Goal: Task Accomplishment & Management: Complete application form

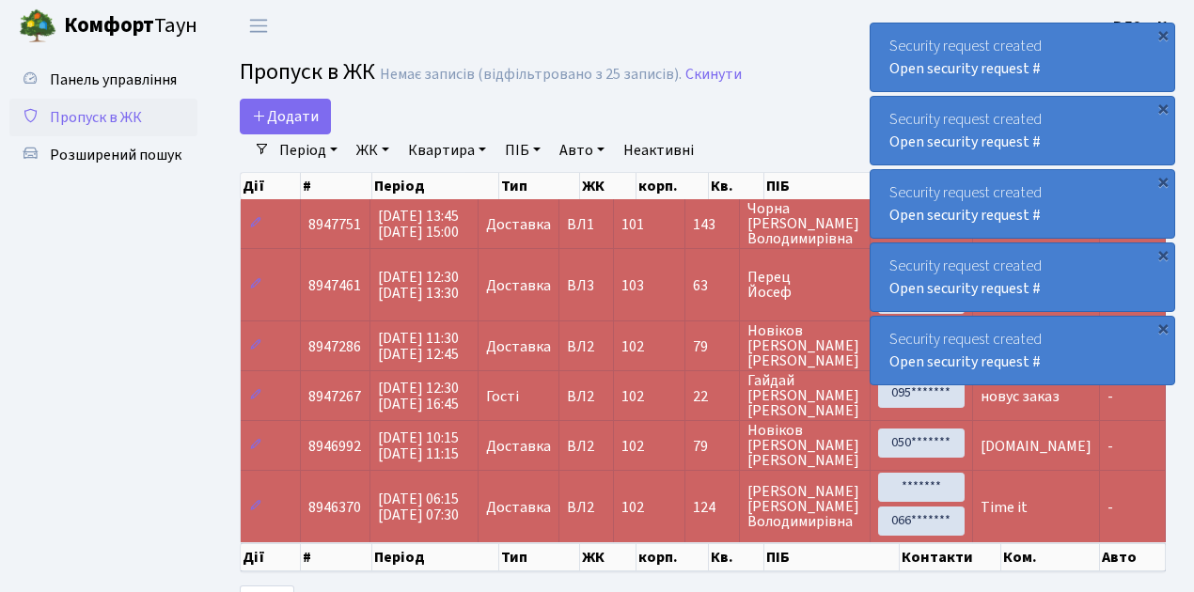
select select "25"
click at [112, 158] on span "Розширений пошук" at bounding box center [116, 155] width 132 height 21
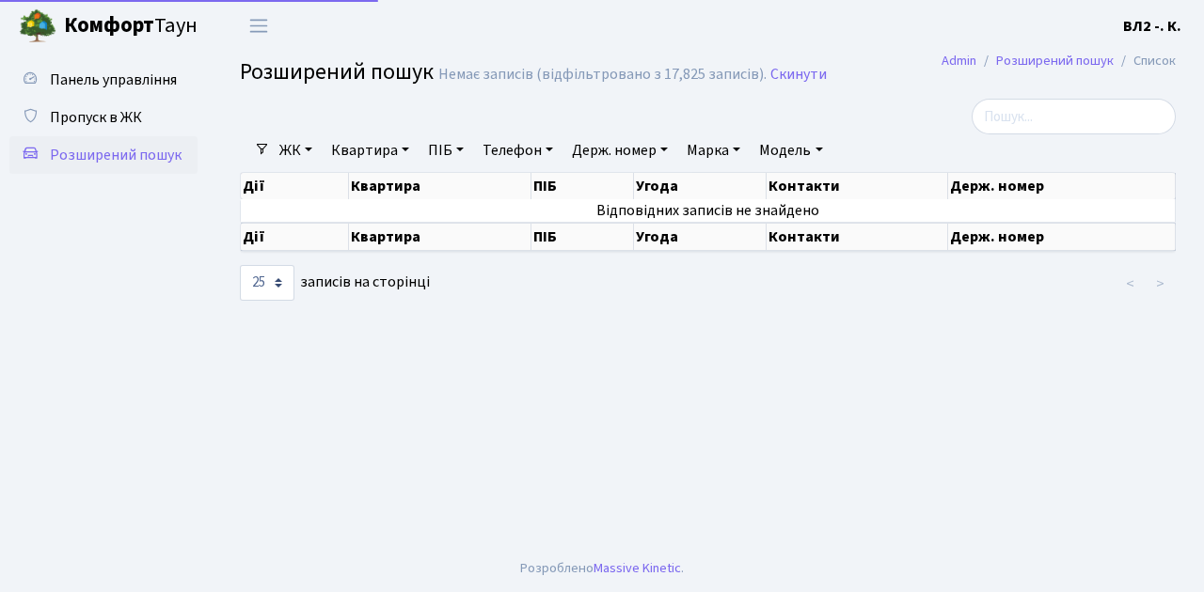
select select "25"
click at [380, 153] on link "Квартира" at bounding box center [369, 150] width 93 height 32
type input "182"
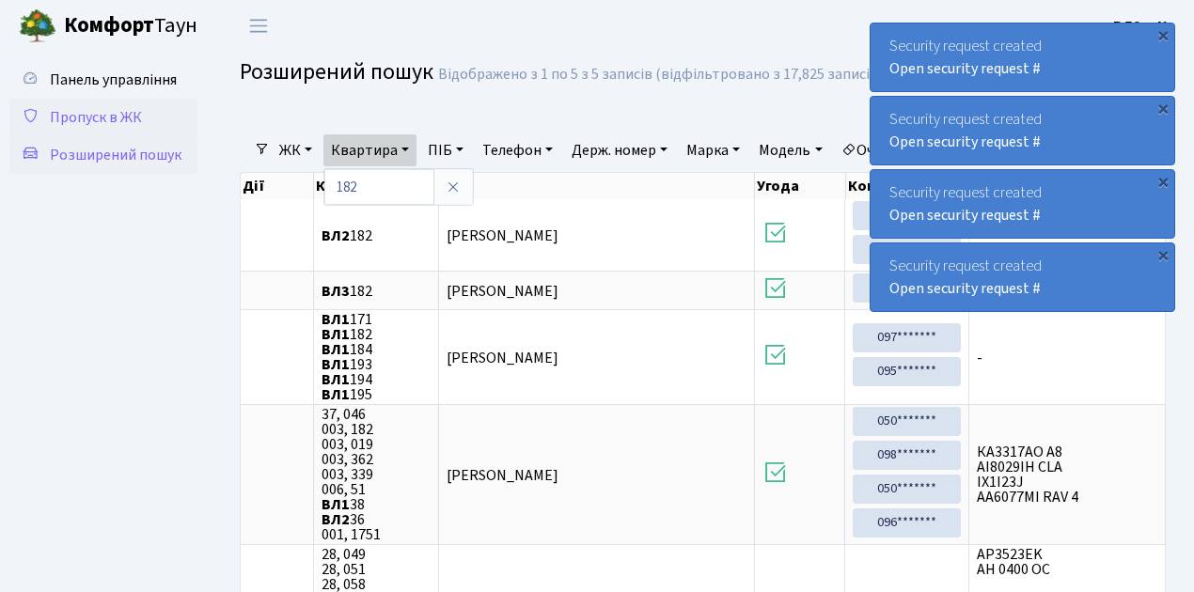
click at [112, 120] on span "Пропуск в ЖК" at bounding box center [96, 117] width 92 height 21
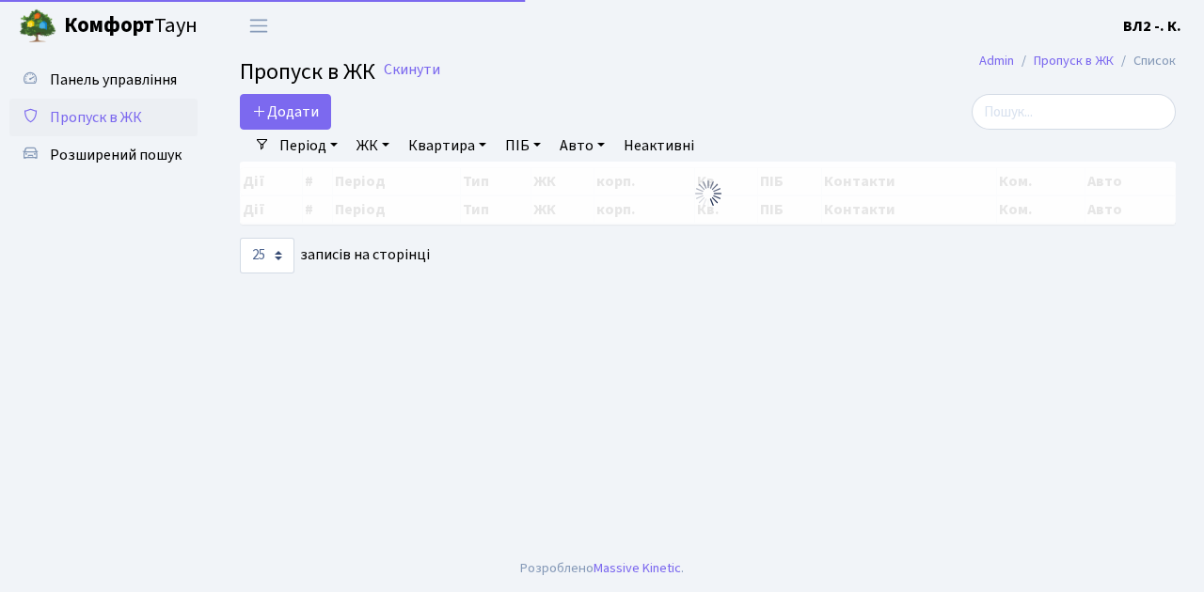
select select "25"
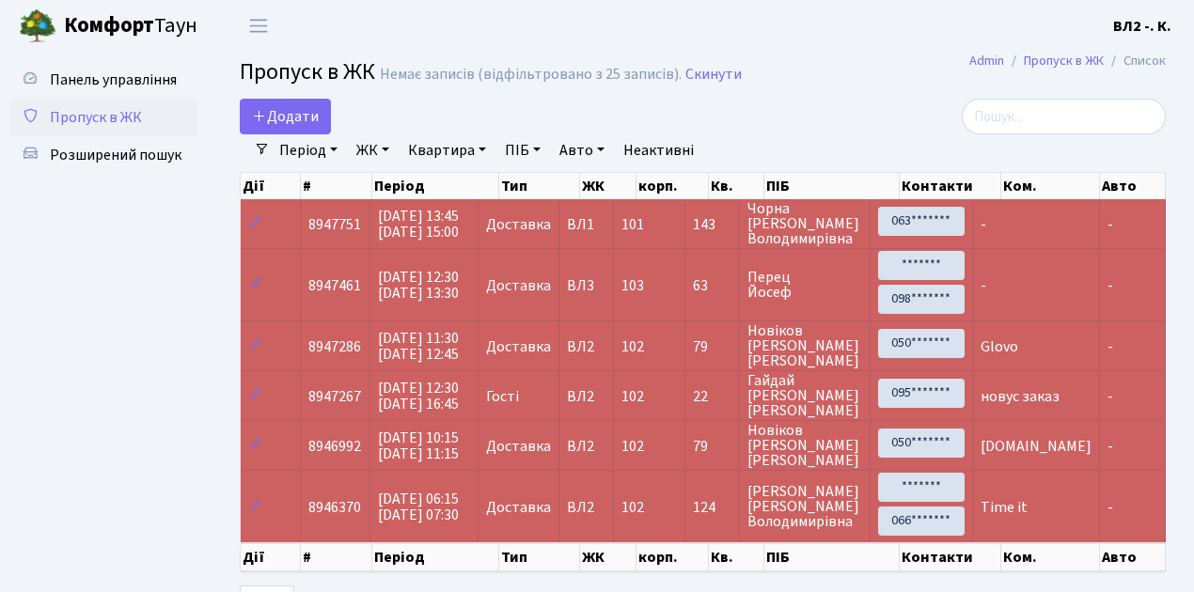
click at [98, 113] on span "Пропуск в ЖК" at bounding box center [96, 117] width 92 height 21
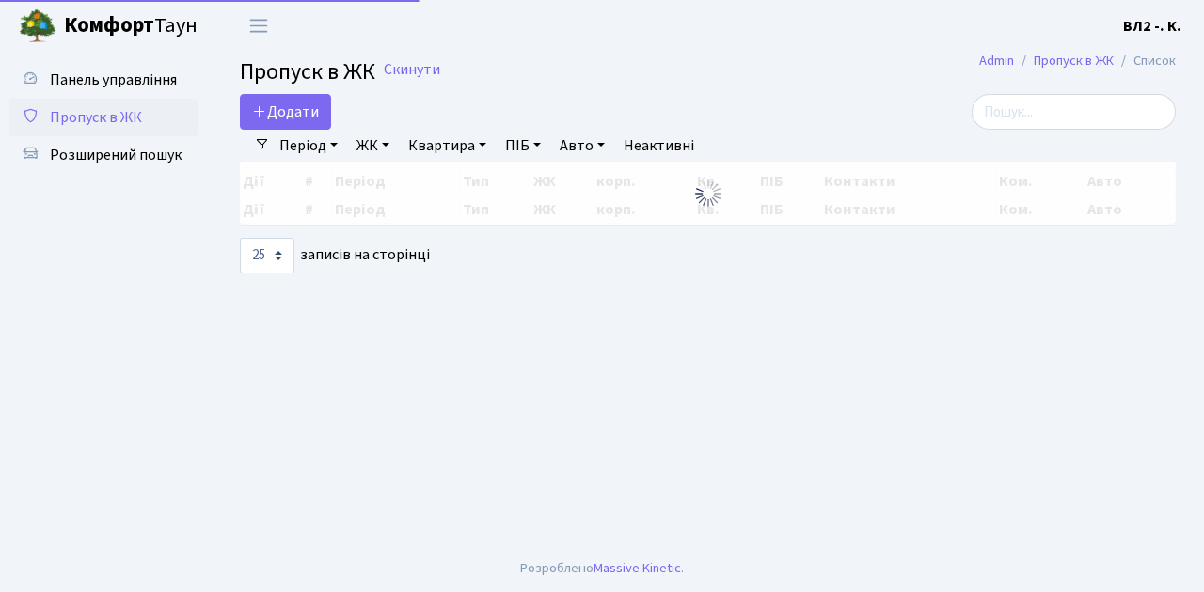
select select "25"
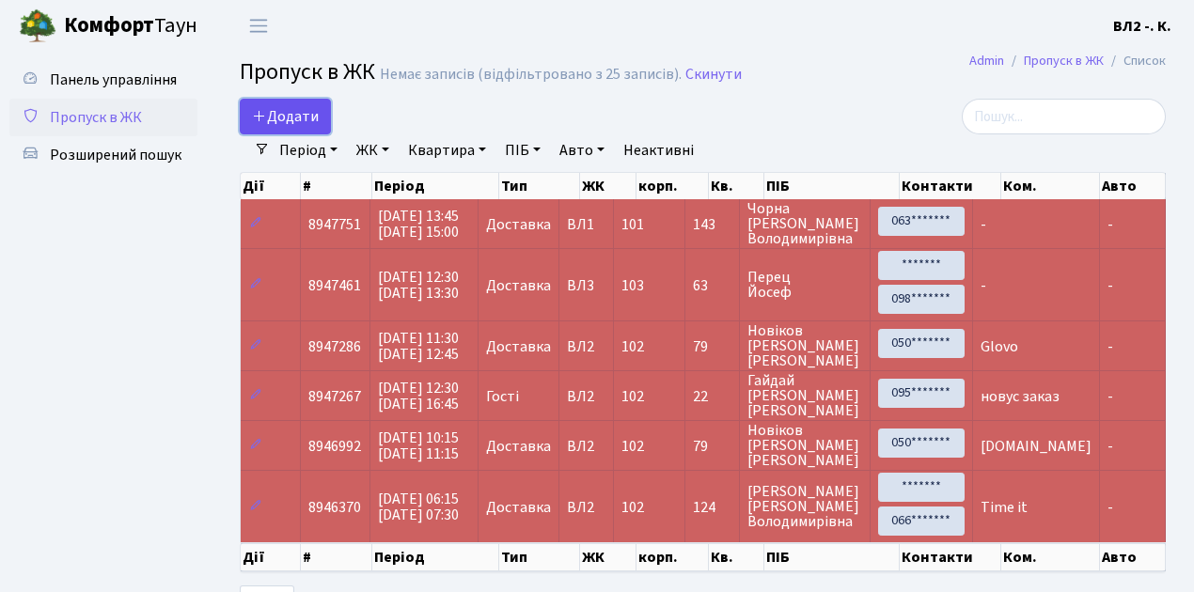
click at [286, 125] on span "Додати" at bounding box center [285, 116] width 67 height 21
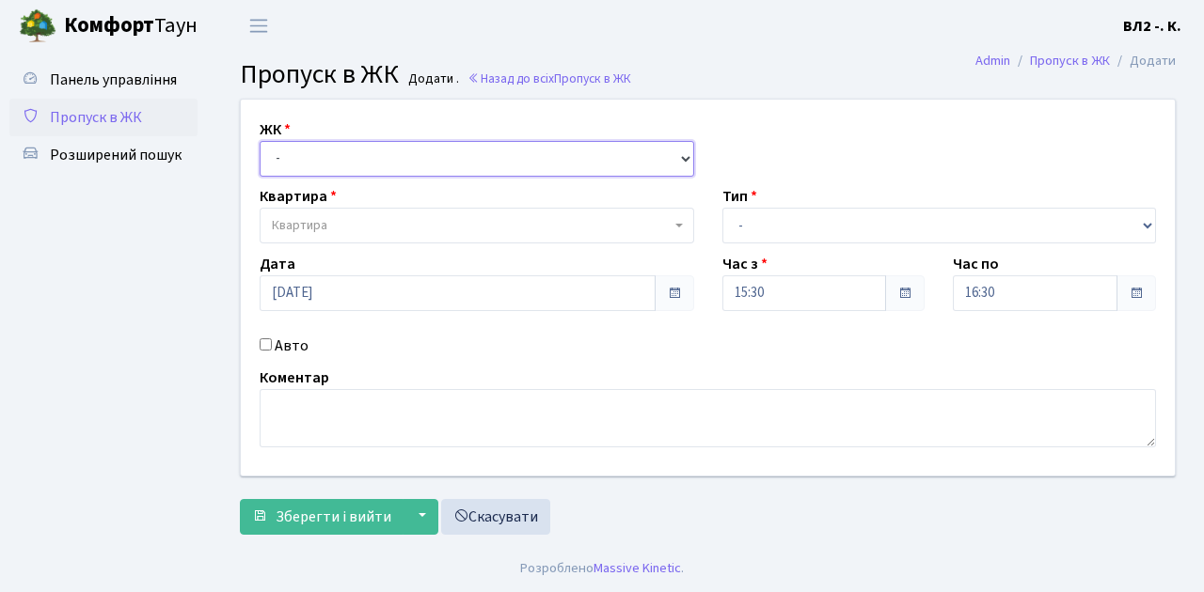
click at [318, 149] on select "- [STREET_ADDRESS][PERSON_NAME]" at bounding box center [477, 159] width 434 height 36
select select "317"
click at [260, 141] on select "- [STREET_ADDRESS][PERSON_NAME]" at bounding box center [477, 159] width 434 height 36
select select
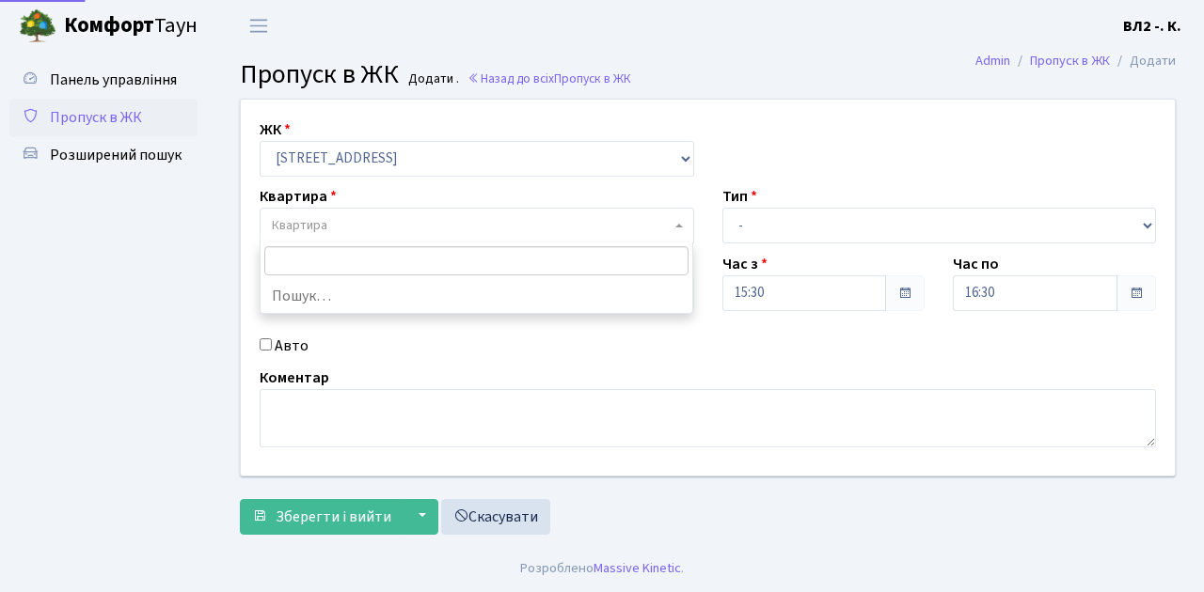
click at [337, 228] on span "Квартира" at bounding box center [471, 225] width 399 height 19
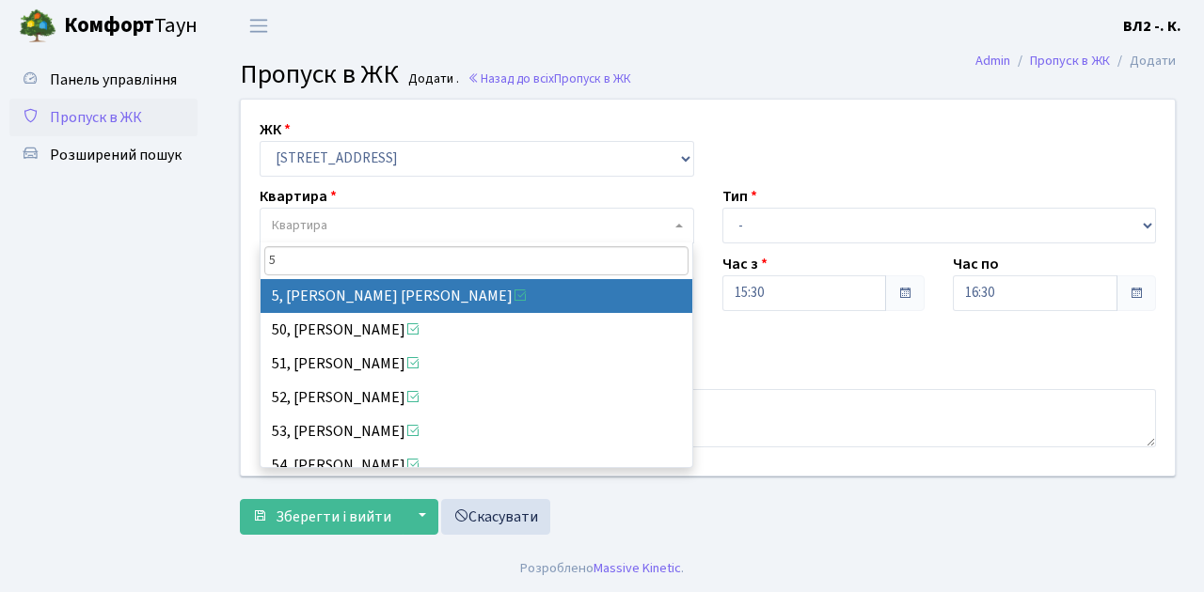
type input "5"
select select "37954"
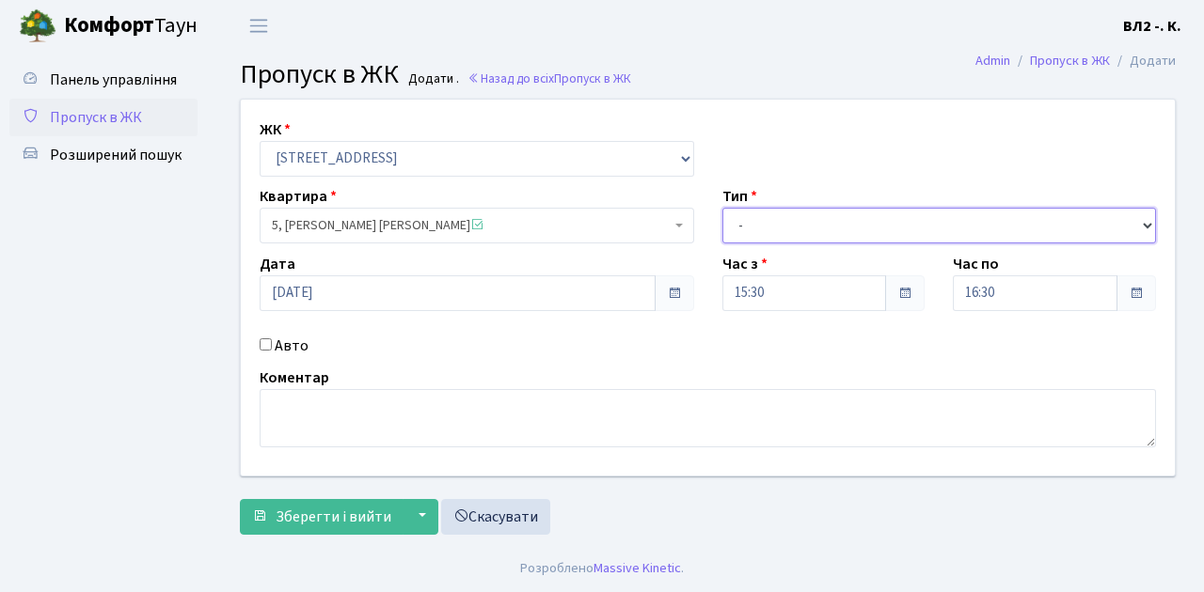
click at [827, 229] on select "- Доставка Таксі Гості Сервіс" at bounding box center [939, 226] width 434 height 36
select select "1"
click at [722, 208] on select "- Доставка Таксі Гості Сервіс" at bounding box center [939, 226] width 434 height 36
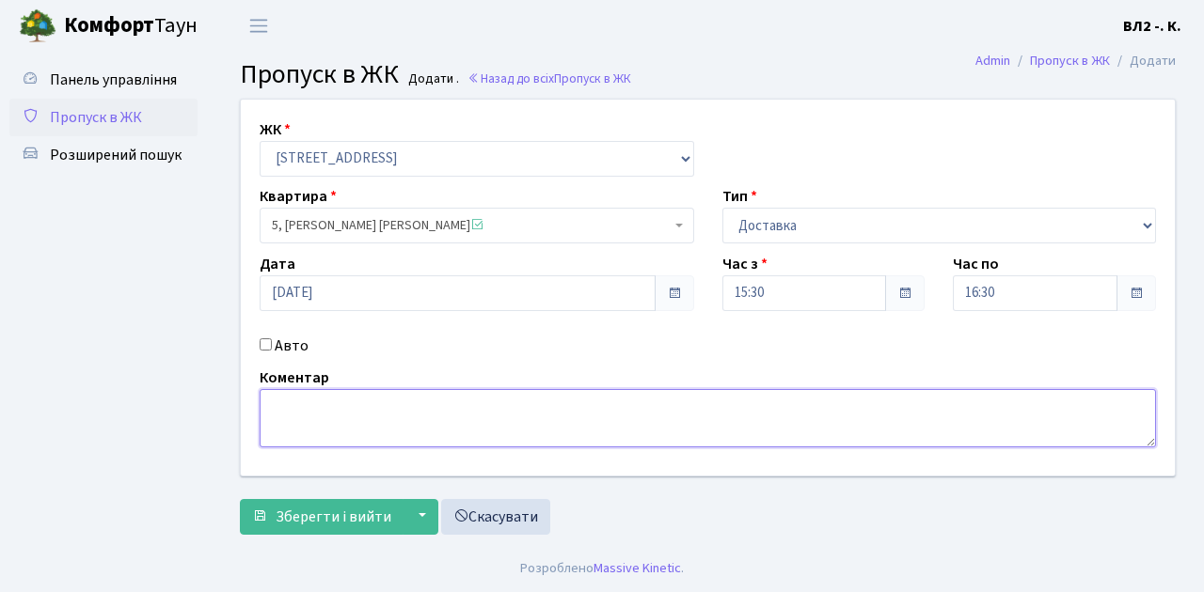
click at [343, 425] on textarea at bounding box center [708, 418] width 896 height 58
type textarea "Glovo"
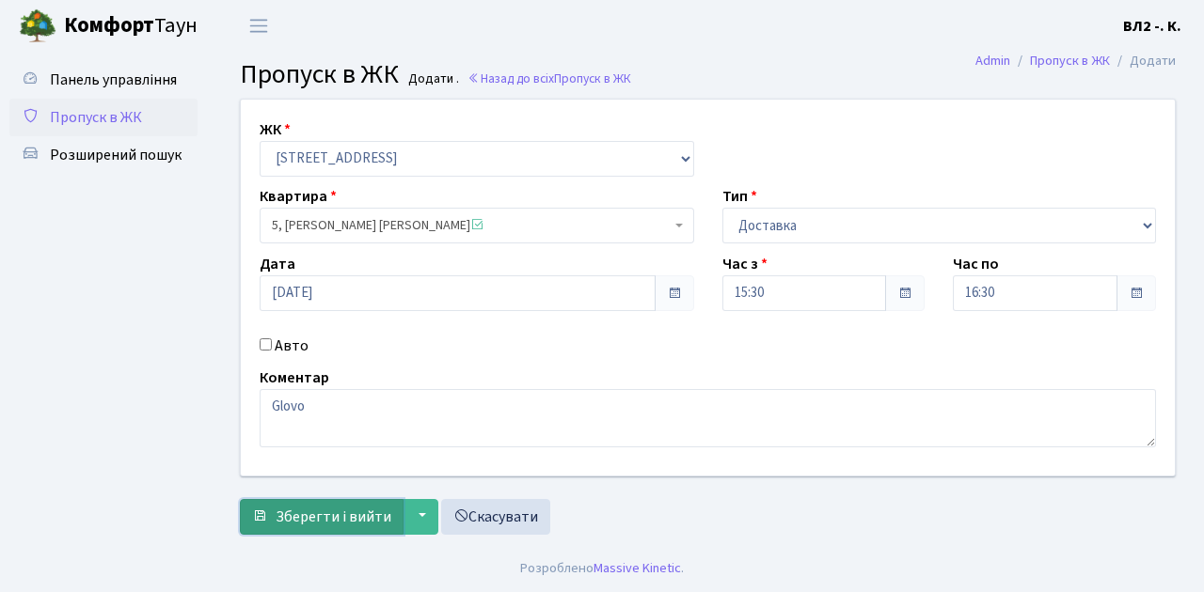
click at [364, 512] on span "Зберегти і вийти" at bounding box center [334, 517] width 116 height 21
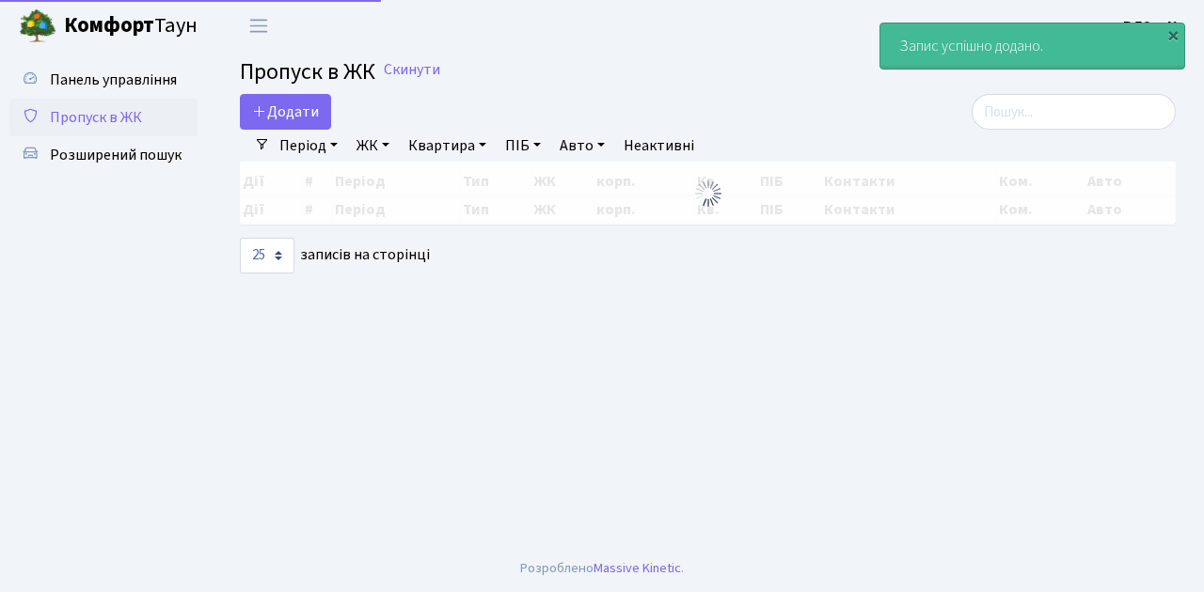
select select "25"
